Goal: Find specific page/section: Find specific page/section

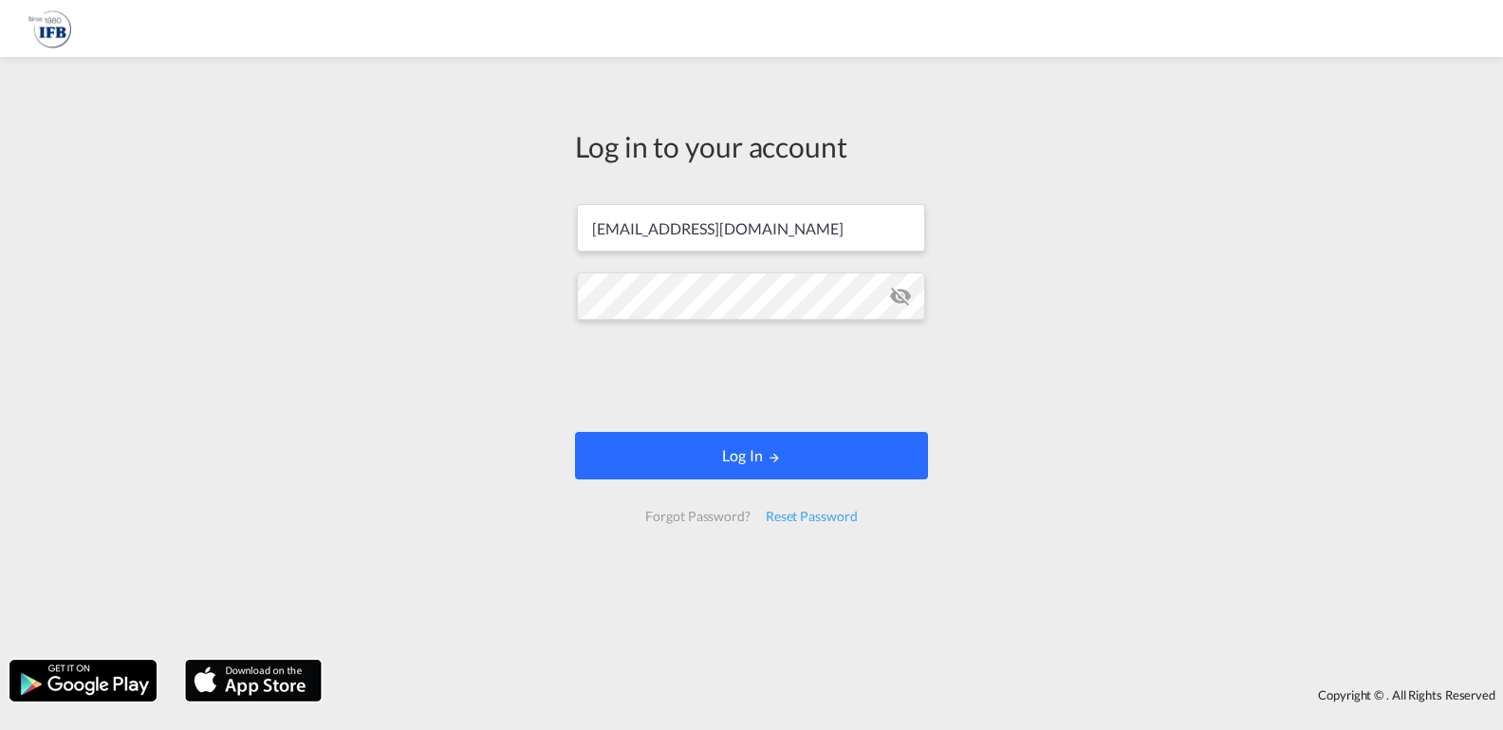
click at [881, 414] on div at bounding box center [751, 378] width 288 height 79
click at [735, 453] on button "Log In" at bounding box center [751, 455] width 353 height 47
